Goal: Check status: Check status

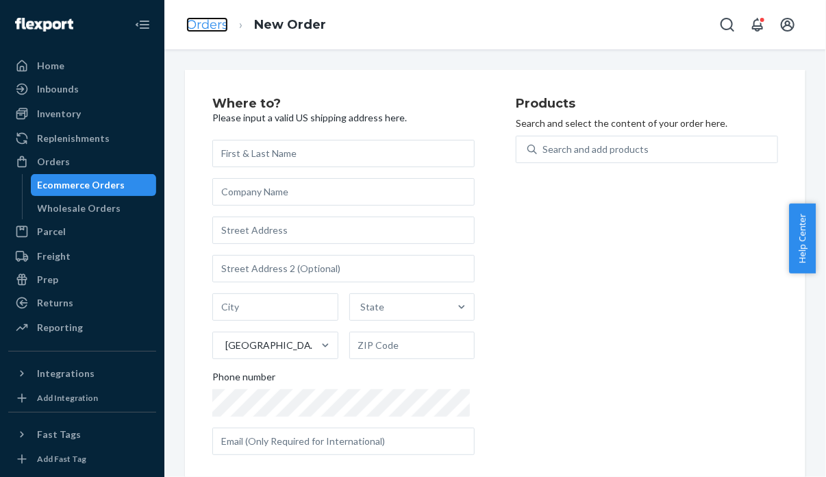
click at [202, 24] on link "Orders" at bounding box center [207, 24] width 42 height 15
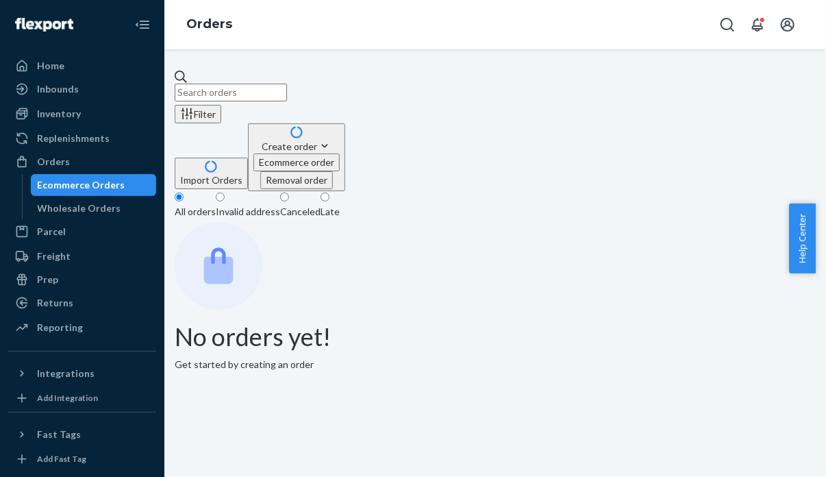
click at [287, 93] on input "text" at bounding box center [231, 93] width 112 height 18
paste input "#501456"
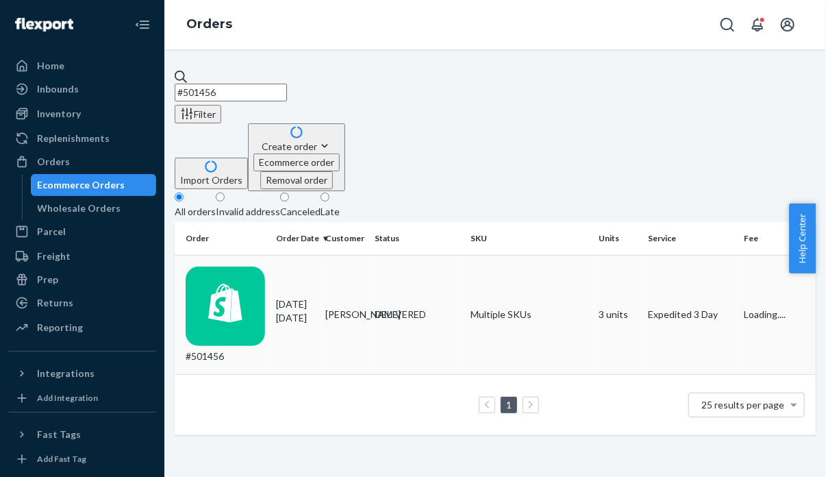
type input "#501456"
click at [249, 266] on div "#501456" at bounding box center [225, 314] width 79 height 97
